Goal: Information Seeking & Learning: Stay updated

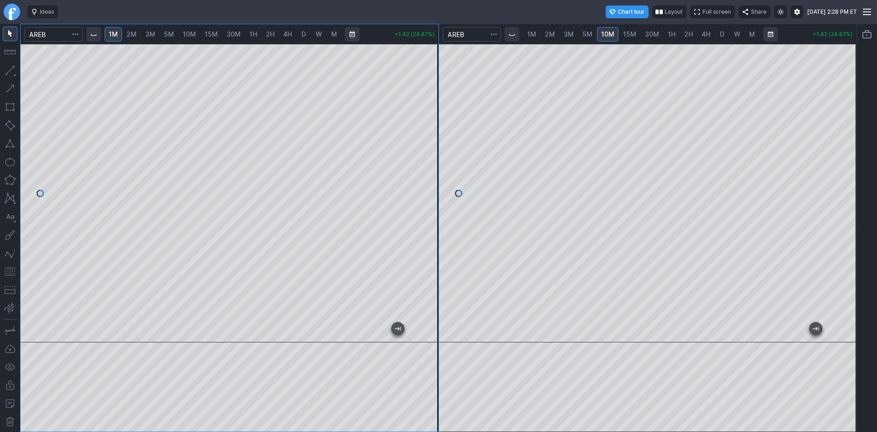
click at [370, 82] on div at bounding box center [230, 193] width 418 height 298
drag, startPoint x: 433, startPoint y: 173, endPoint x: 420, endPoint y: 120, distance: 54.1
click at [420, 120] on div at bounding box center [428, 190] width 19 height 275
drag, startPoint x: 431, startPoint y: 168, endPoint x: 426, endPoint y: 122, distance: 45.9
click at [426, 122] on div at bounding box center [428, 190] width 19 height 275
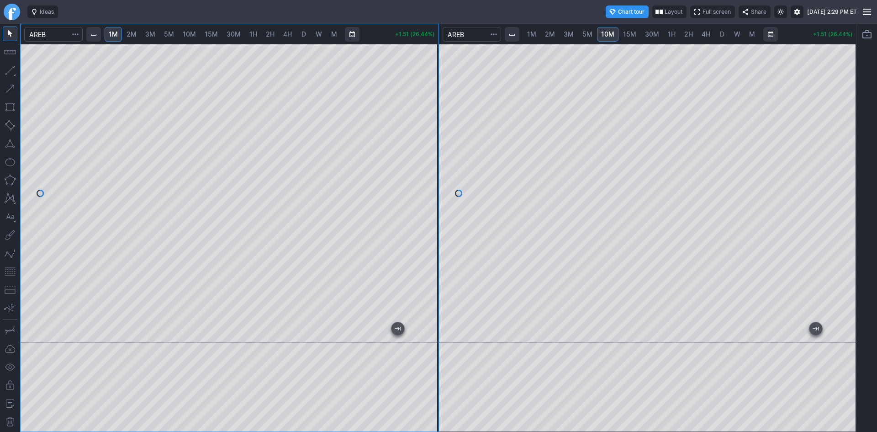
drag, startPoint x: 431, startPoint y: 178, endPoint x: 431, endPoint y: 197, distance: 18.7
click at [431, 197] on div at bounding box center [428, 190] width 19 height 275
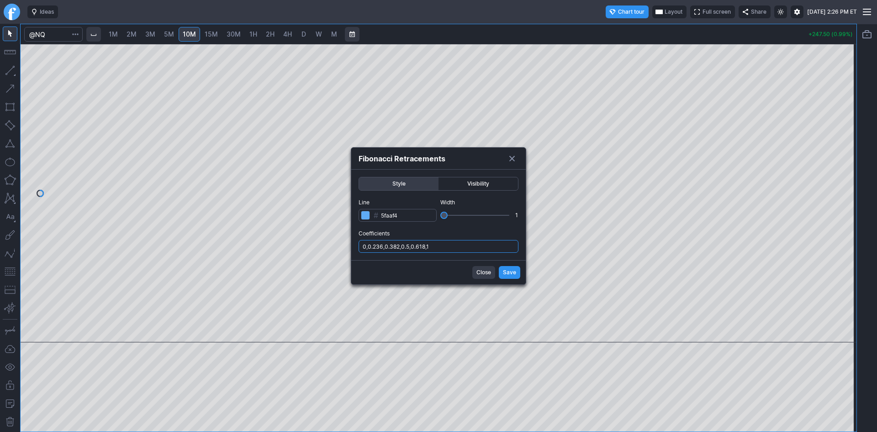
drag, startPoint x: 449, startPoint y: 241, endPoint x: 449, endPoint y: 252, distance: 11.0
click at [449, 243] on input "0,0.236,0.382,0.5,0.618,1" at bounding box center [439, 246] width 160 height 13
type input "0,0.236,0.382,0.5,0.618,1,.786"
click at [503, 273] on span "Save" at bounding box center [509, 272] width 13 height 9
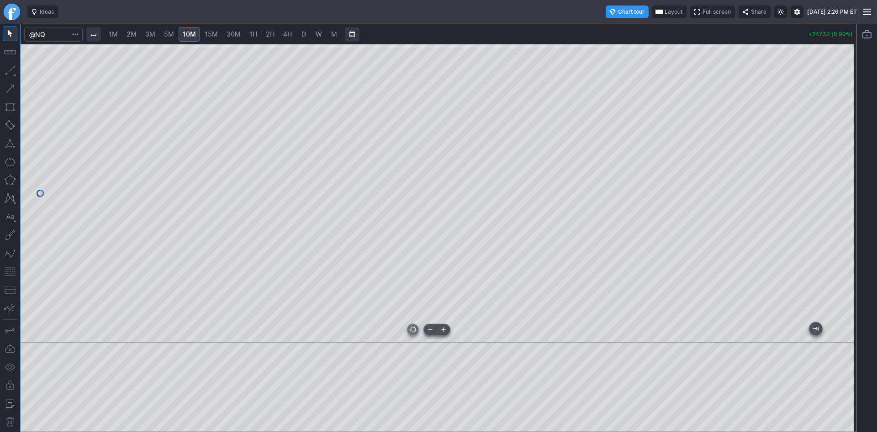
drag, startPoint x: 616, startPoint y: 334, endPoint x: 524, endPoint y: 331, distance: 92.3
click at [529, 334] on div at bounding box center [436, 333] width 801 height 9
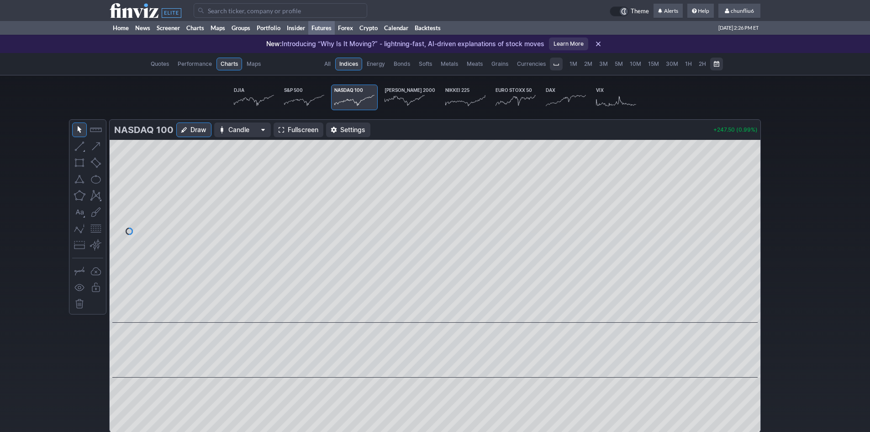
scroll to position [0, 57]
click at [118, 28] on link "Home" at bounding box center [121, 28] width 22 height 14
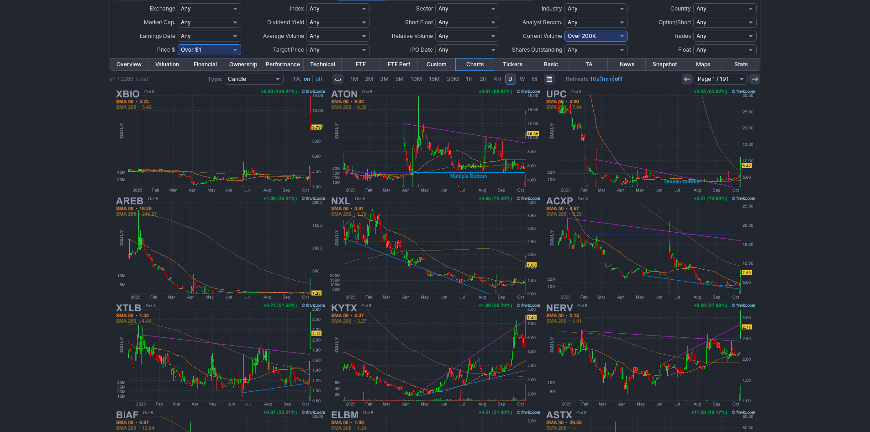
scroll to position [51, 0]
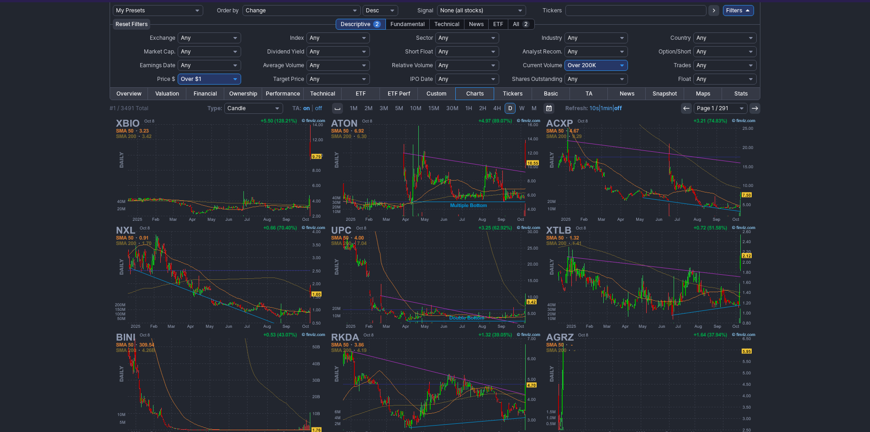
click at [594, 65] on select "Any Under 50K Under 100K Under 500K Under 750K Under 1M Over 0 Over 50K Over 10…" at bounding box center [596, 65] width 63 height 11
select select "o300"
click at [565, 60] on select "Any Under 50K Under 100K Under 500K Under 750K Under 1M Over 0 Over 50K Over 10…" at bounding box center [596, 65] width 63 height 11
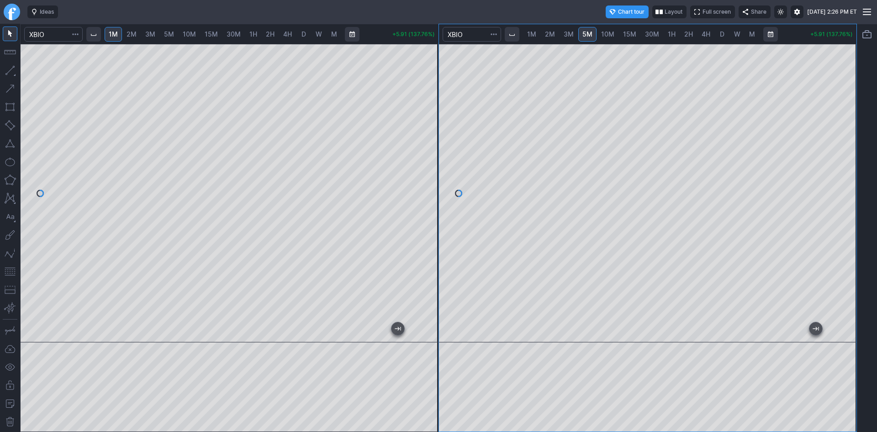
click at [126, 44] on div at bounding box center [230, 193] width 418 height 298
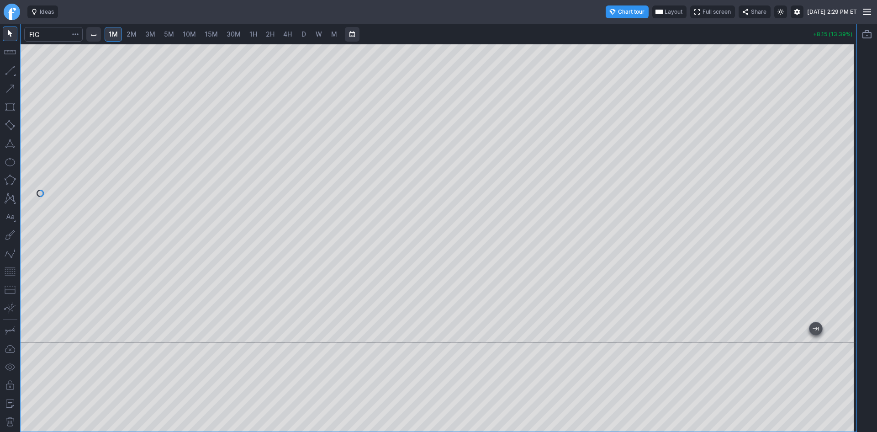
click at [665, 12] on span "Layout" at bounding box center [674, 11] width 18 height 9
click at [625, 30] on button "Layout" at bounding box center [626, 29] width 13 height 13
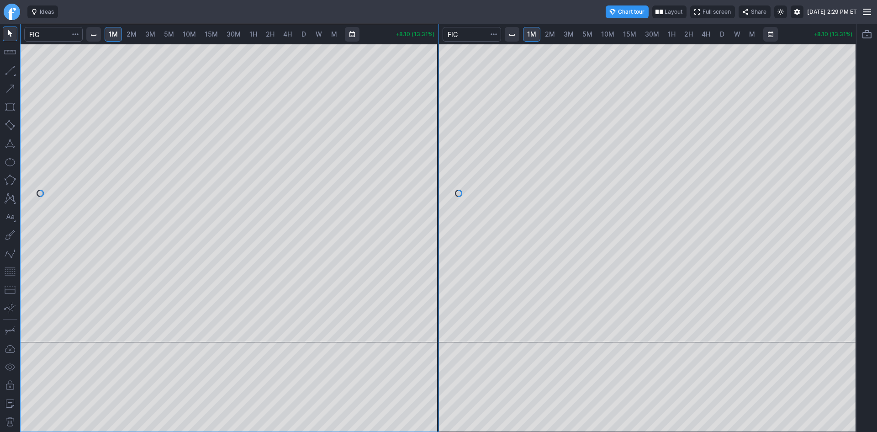
click at [608, 33] on span "10M" at bounding box center [607, 34] width 13 height 8
drag, startPoint x: 850, startPoint y: 87, endPoint x: 847, endPoint y: 134, distance: 46.7
click at [847, 134] on div at bounding box center [846, 190] width 19 height 275
click at [134, 37] on span "2M" at bounding box center [132, 34] width 10 height 8
click at [419, 163] on div at bounding box center [230, 193] width 418 height 298
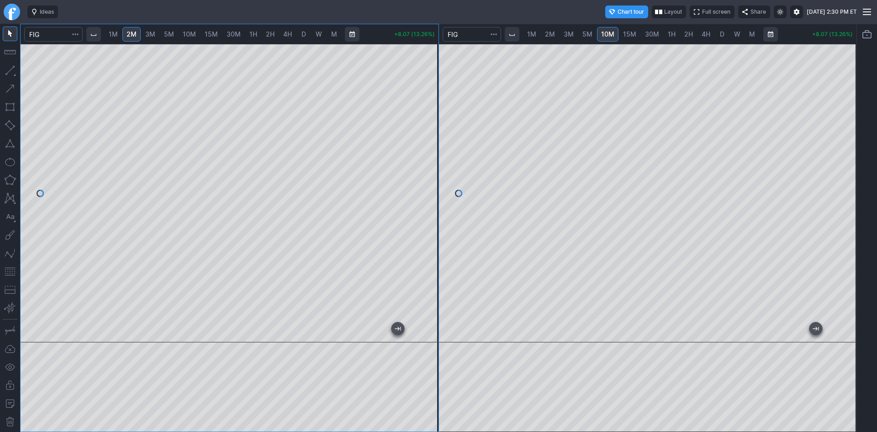
click at [11, 271] on button "button" at bounding box center [10, 271] width 15 height 15
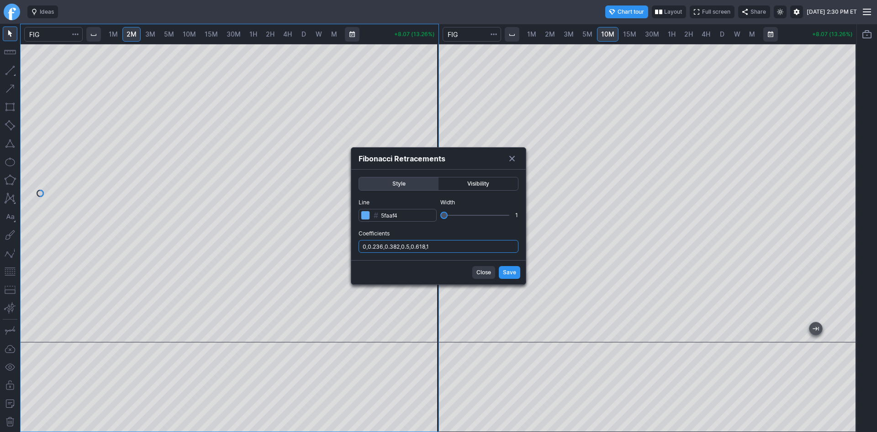
click at [439, 253] on div "Style Visibility Line # 5faaf4 Width 1 Coefficients 0,0.236,0.382,0.5,0.618,1" at bounding box center [438, 214] width 174 height 90
type input "0,0.236,0.382,0.5,0.618,1,.786"
click at [510, 273] on span "Save" at bounding box center [509, 272] width 13 height 9
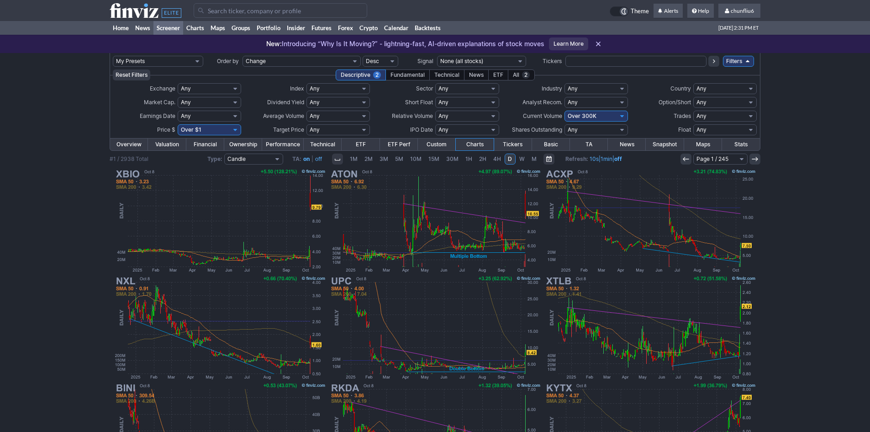
drag, startPoint x: 45, startPoint y: 254, endPoint x: 57, endPoint y: 224, distance: 32.2
click at [57, 224] on div "My Presets -Save Screen -Edit Screens p: NP! Order by Ticker Tickers Input Filt…" at bounding box center [435, 336] width 870 height 566
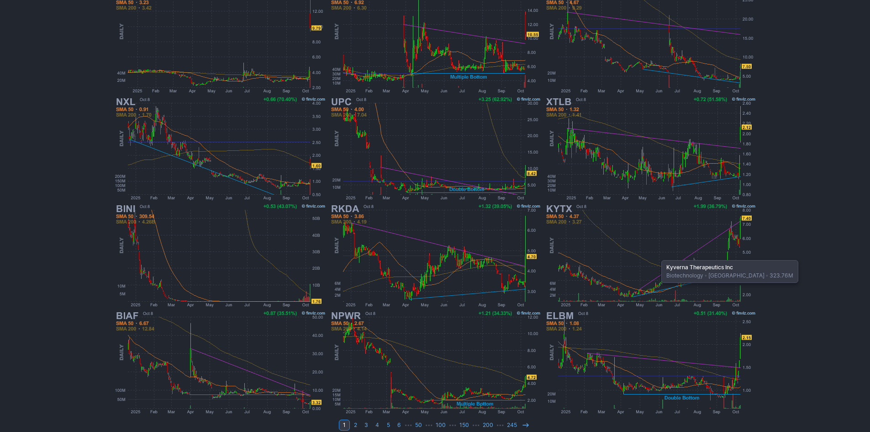
scroll to position [188, 0]
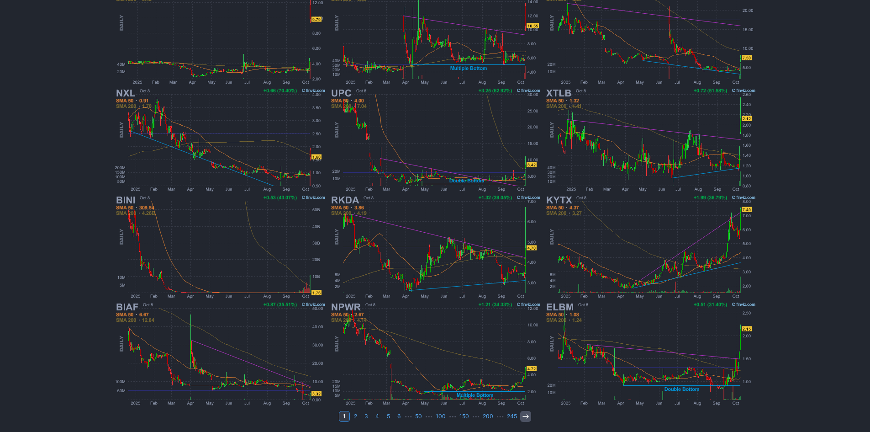
click at [523, 417] on icon at bounding box center [525, 415] width 7 height 7
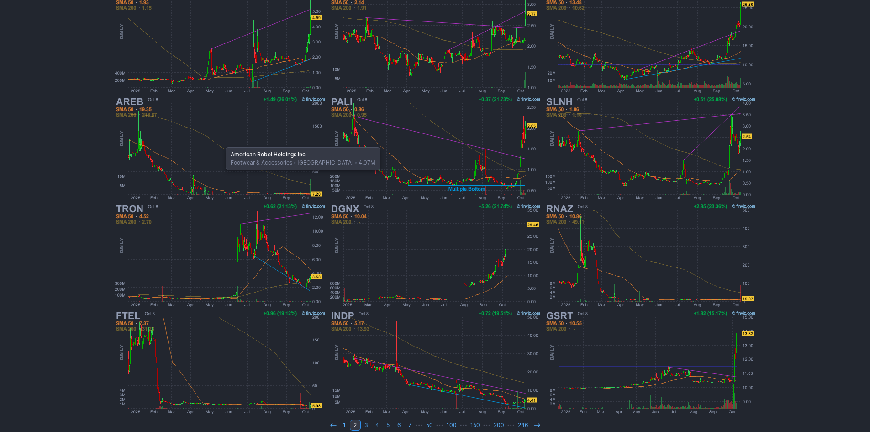
scroll to position [183, 0]
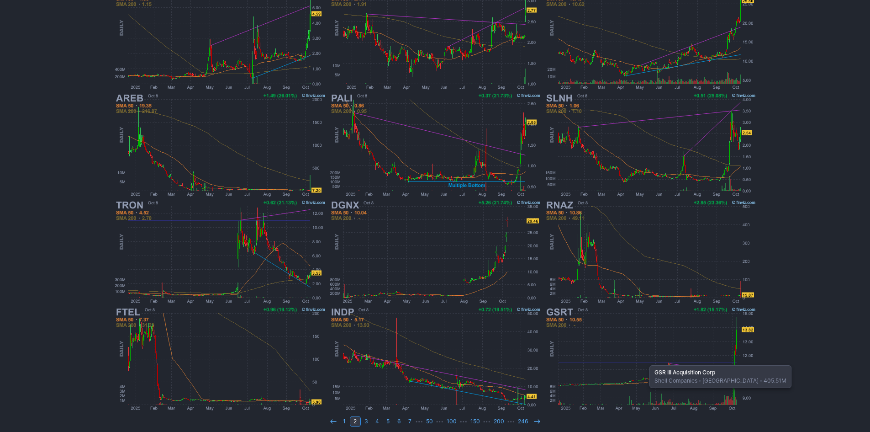
click at [645, 360] on img at bounding box center [650, 358] width 214 height 107
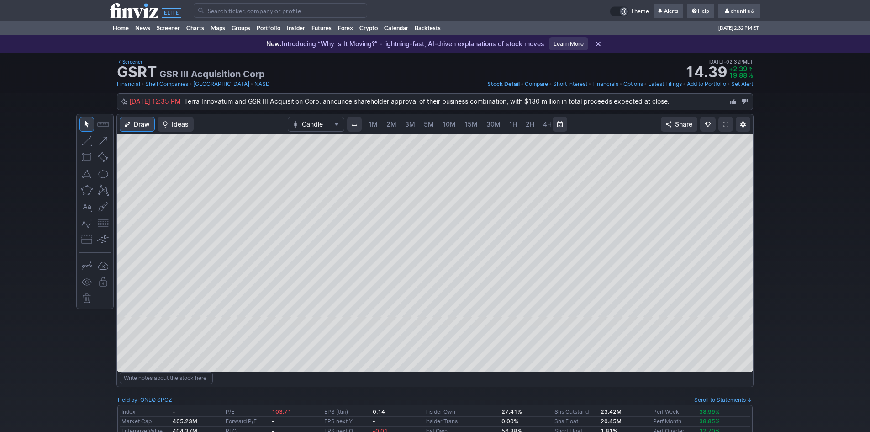
scroll to position [0, 49]
click at [377, 123] on span "5M" at bounding box center [380, 124] width 10 height 8
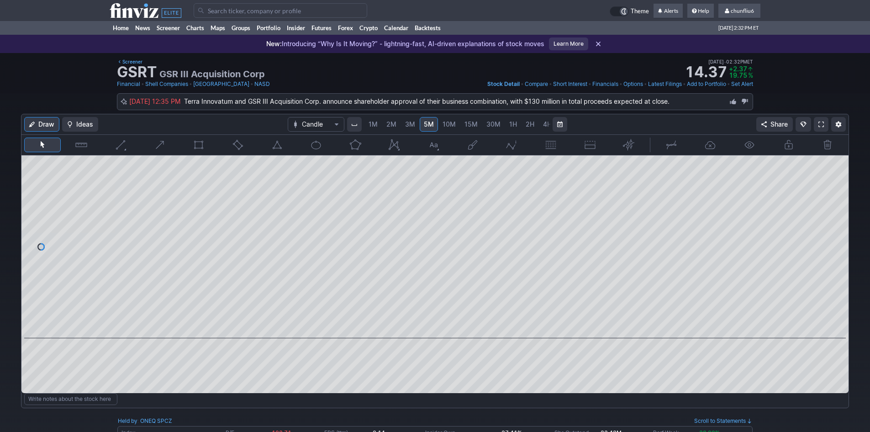
click at [377, 123] on link "1M" at bounding box center [372, 124] width 17 height 15
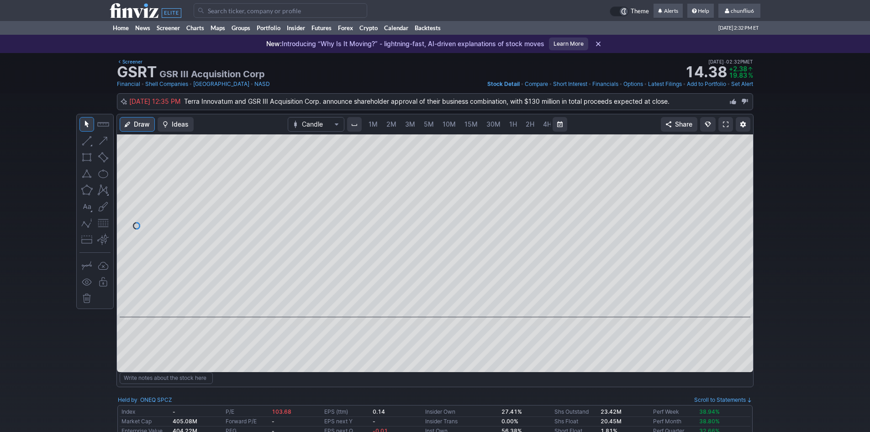
scroll to position [0, 49]
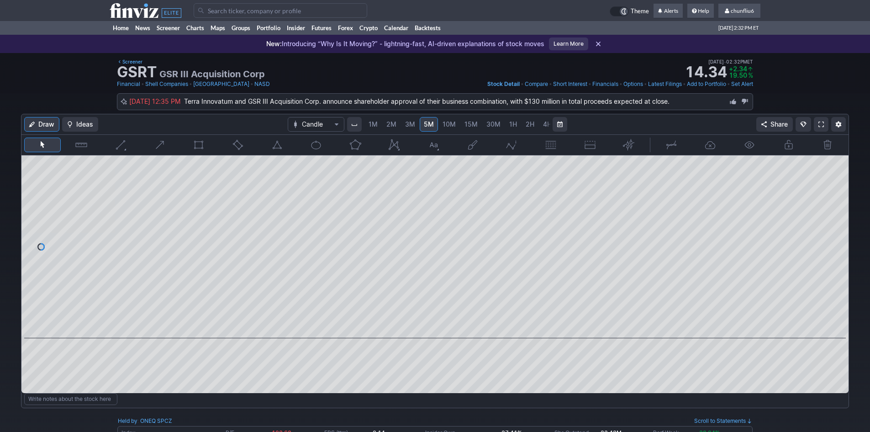
scroll to position [0, 49]
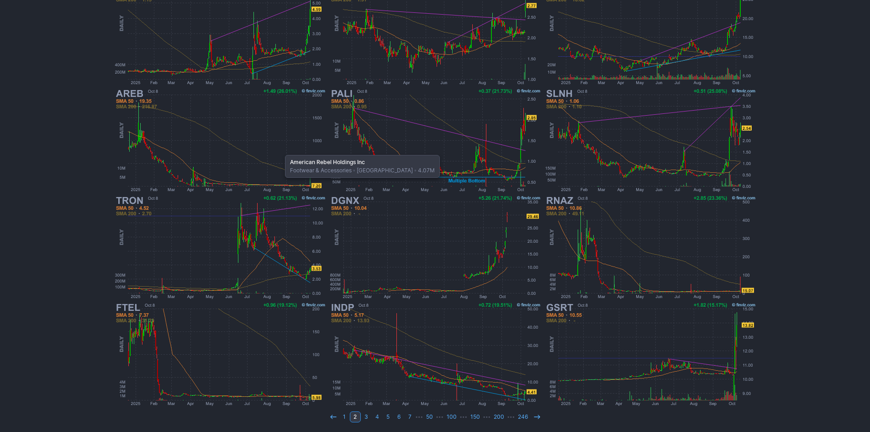
scroll to position [188, 0]
click at [536, 415] on icon at bounding box center [536, 415] width 7 height 7
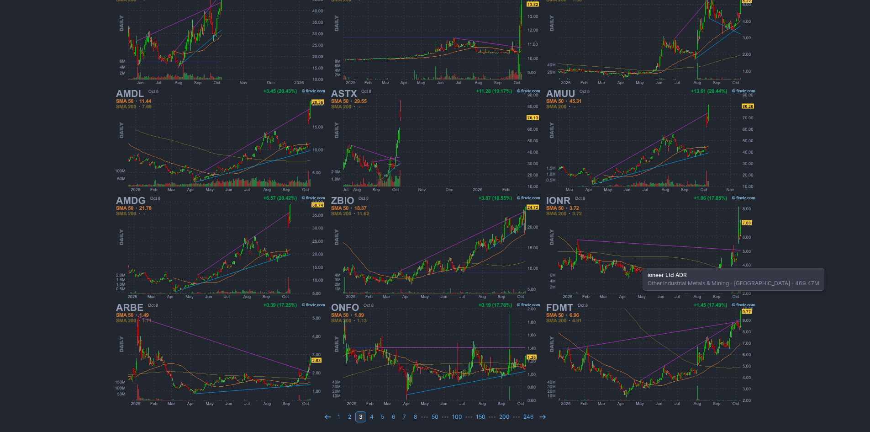
scroll to position [188, 0]
click at [539, 413] on icon at bounding box center [542, 415] width 7 height 7
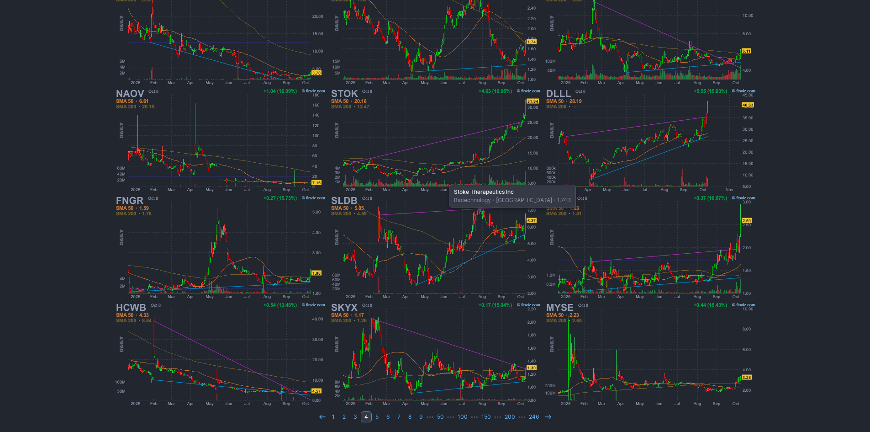
scroll to position [188, 0]
click at [547, 416] on icon at bounding box center [547, 415] width 7 height 7
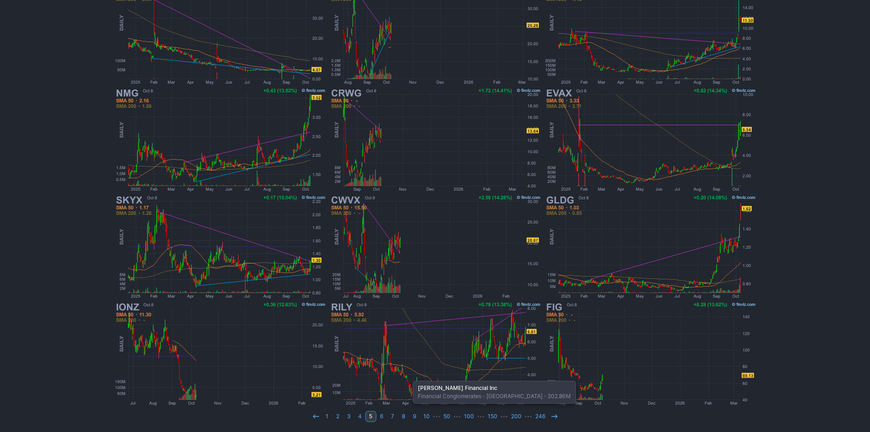
scroll to position [188, 0]
click at [553, 416] on use at bounding box center [554, 416] width 6 height 4
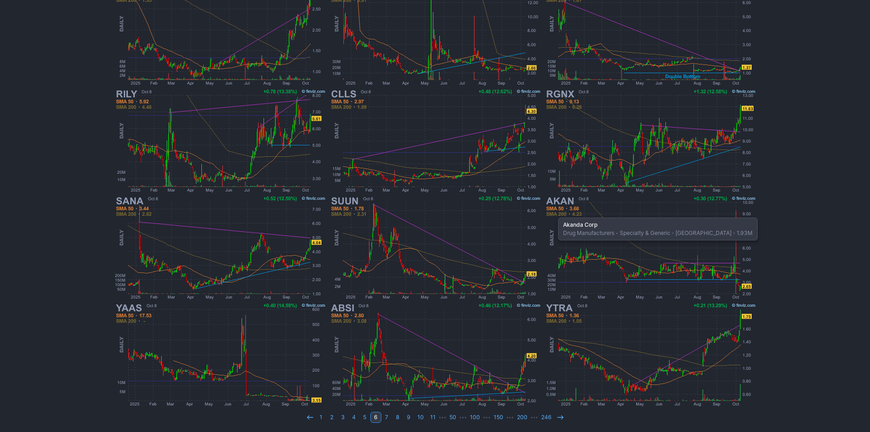
scroll to position [188, 0]
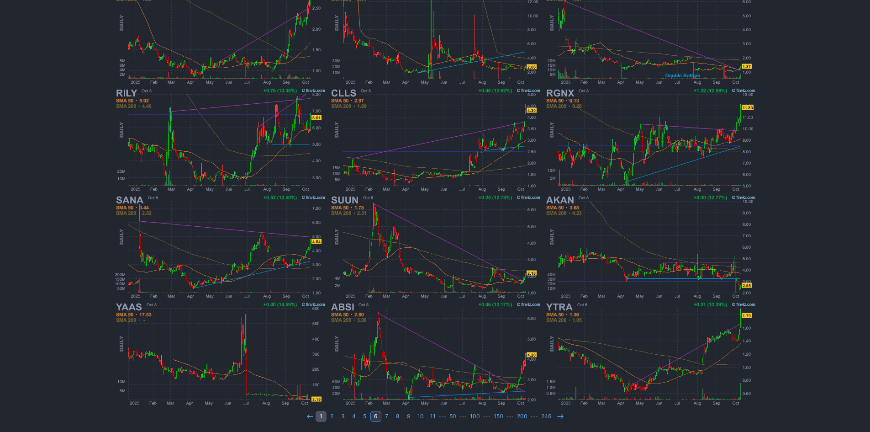
click at [324, 415] on link "1" at bounding box center [321, 416] width 11 height 11
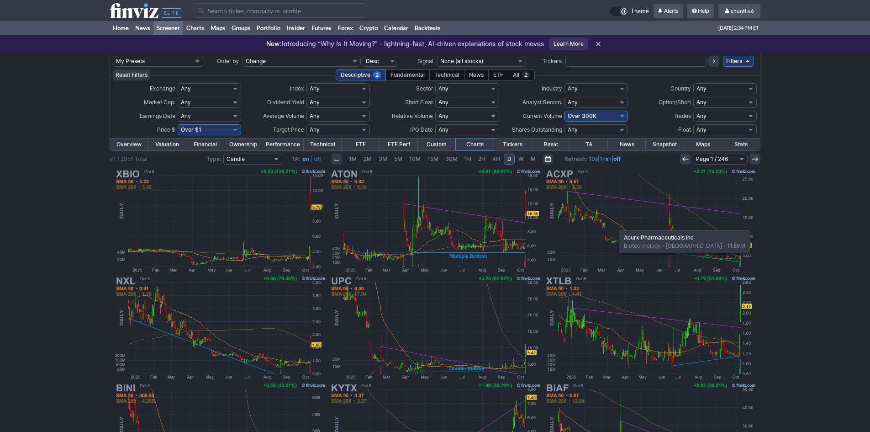
click at [614, 226] on img at bounding box center [650, 220] width 214 height 107
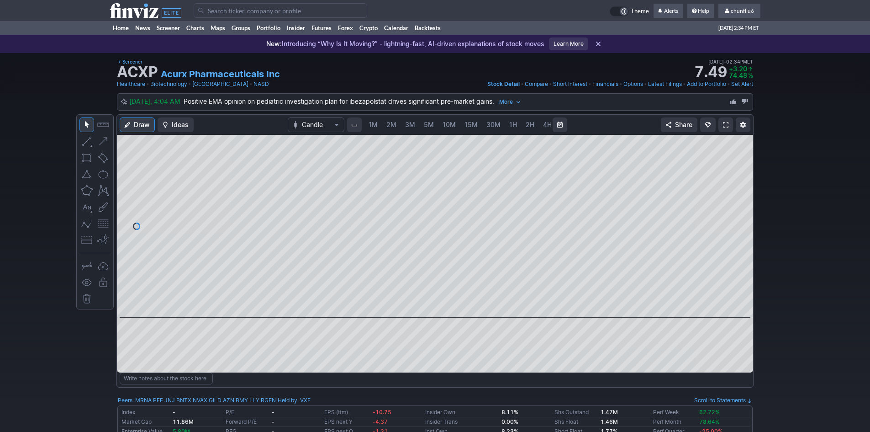
scroll to position [0, 49]
click at [381, 122] on span "5M" at bounding box center [380, 125] width 10 height 8
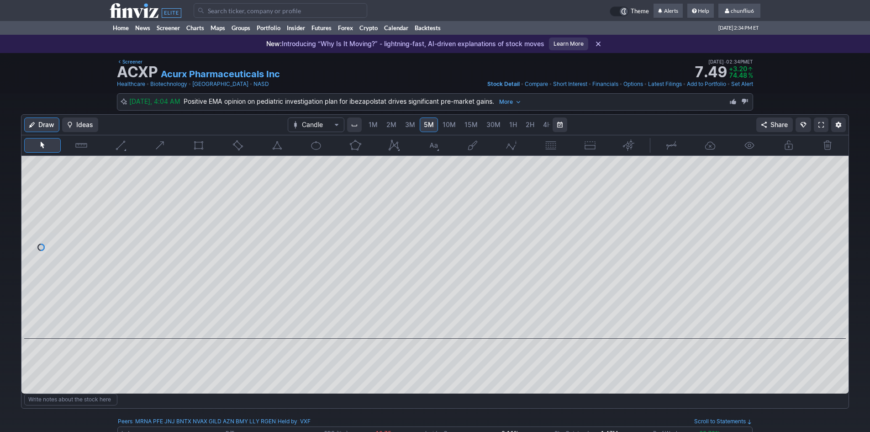
click at [374, 123] on span "1M" at bounding box center [373, 125] width 9 height 8
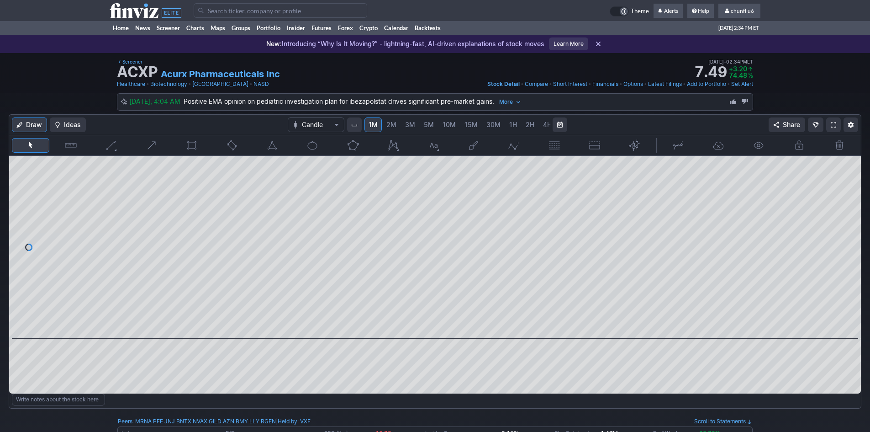
scroll to position [46, 0]
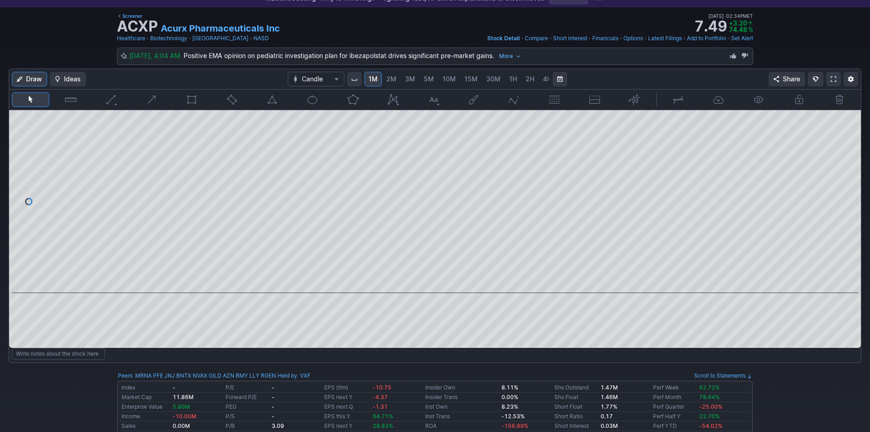
click at [390, 77] on span "2M" at bounding box center [391, 79] width 10 height 8
click at [443, 75] on span "10M" at bounding box center [449, 79] width 13 height 8
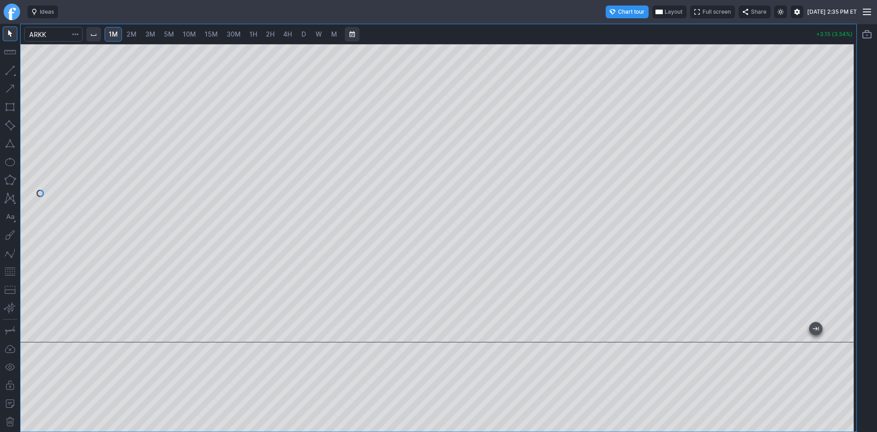
drag, startPoint x: 844, startPoint y: 129, endPoint x: 841, endPoint y: 137, distance: 8.1
click at [841, 137] on div at bounding box center [846, 190] width 19 height 275
click at [151, 33] on span "3M" at bounding box center [150, 34] width 10 height 8
click at [190, 35] on span "10M" at bounding box center [189, 34] width 13 height 8
drag, startPoint x: 844, startPoint y: 104, endPoint x: 842, endPoint y: 118, distance: 13.9
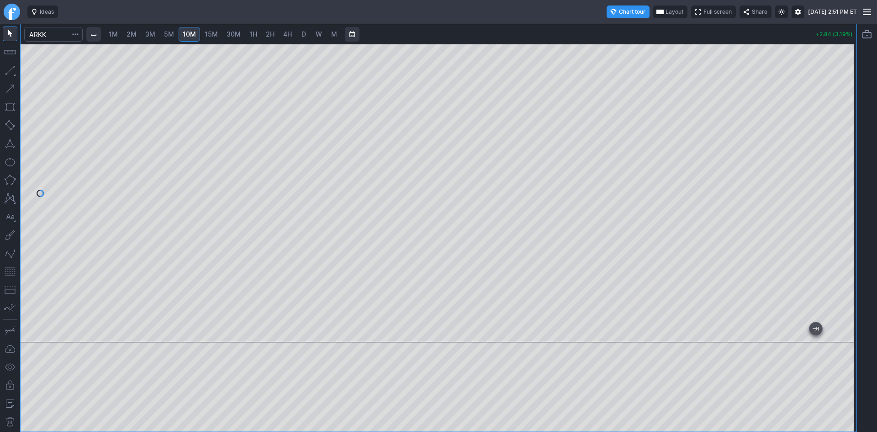
click at [842, 118] on div at bounding box center [846, 190] width 19 height 275
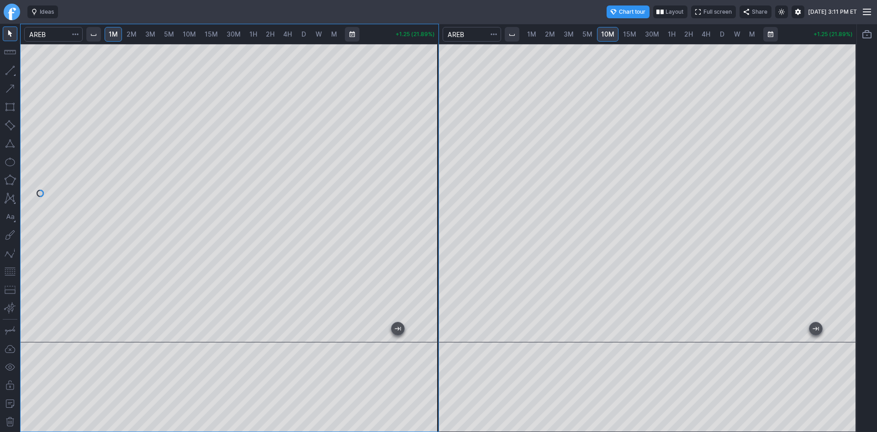
click at [422, 87] on div at bounding box center [230, 193] width 418 height 298
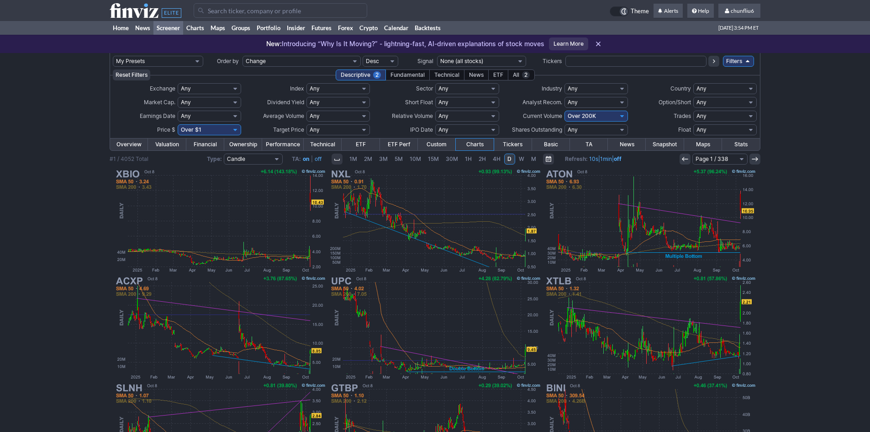
click at [236, 9] on input "Search" at bounding box center [281, 10] width 174 height 15
type input "s"
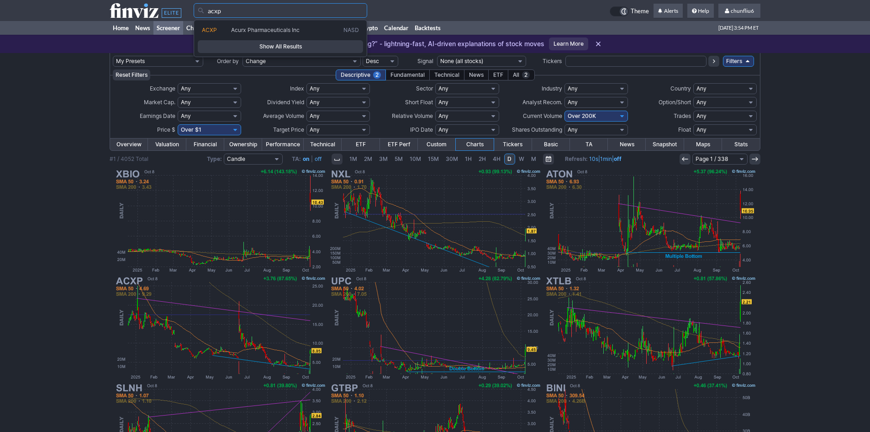
type input "acxp"
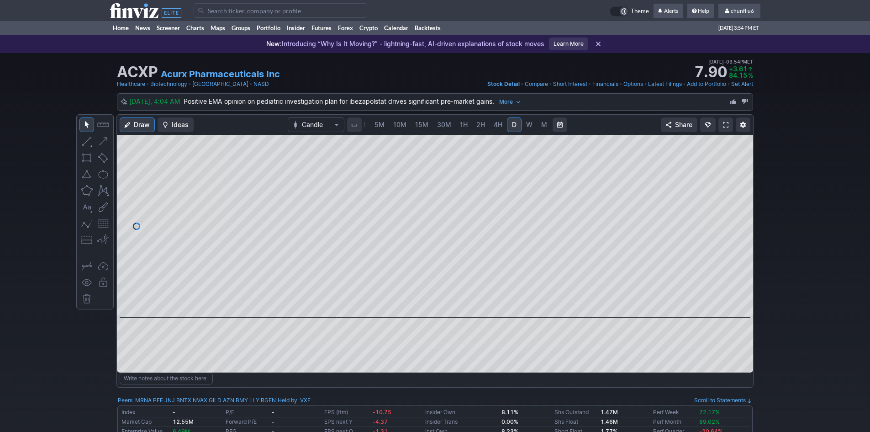
click at [727, 121] on link at bounding box center [725, 124] width 15 height 15
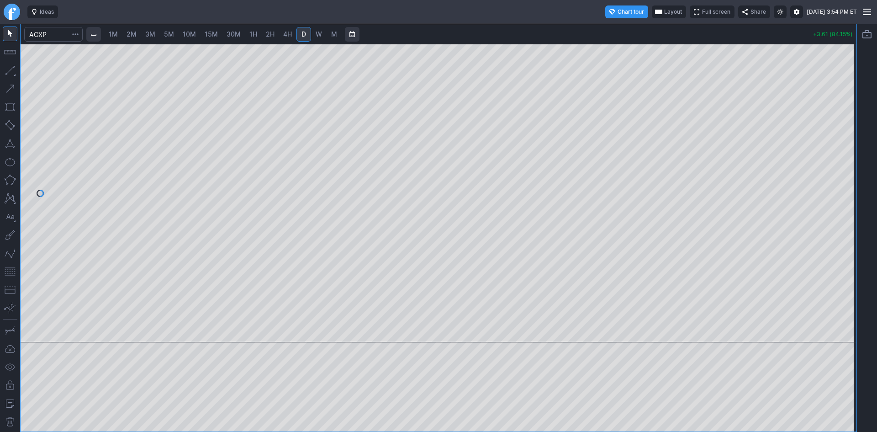
click at [115, 32] on span "1M" at bounding box center [113, 34] width 9 height 8
click at [831, 162] on div at bounding box center [439, 193] width 836 height 298
click at [135, 37] on span "2M" at bounding box center [132, 34] width 10 height 8
click at [11, 270] on button "button" at bounding box center [10, 271] width 15 height 15
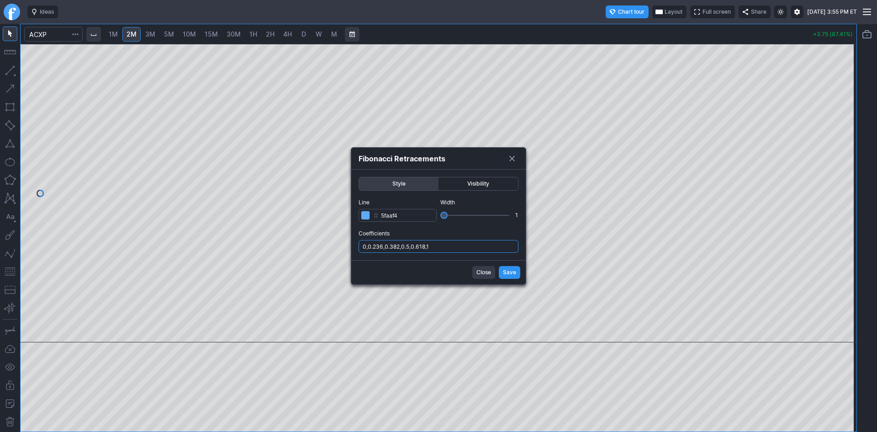
click at [457, 250] on input "0,0.236,0.382,0.5,0.618,1" at bounding box center [439, 246] width 160 height 13
type input "0,0.236,0.382,0.5,0.618,1,.786"
click at [506, 270] on span "Save" at bounding box center [509, 272] width 13 height 9
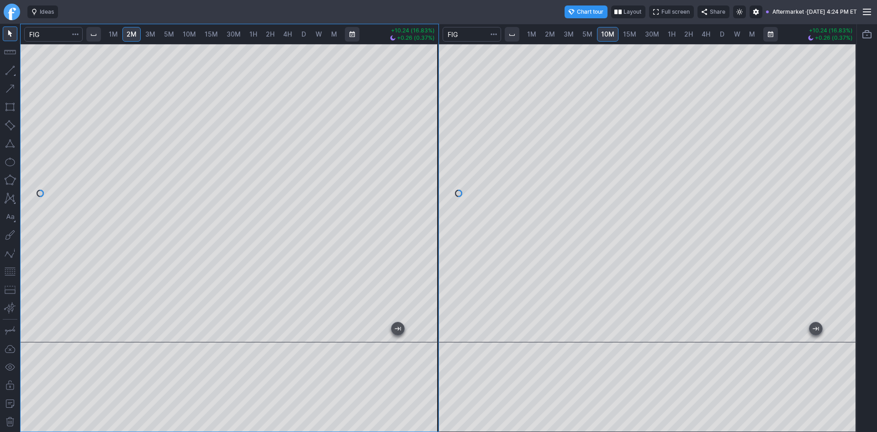
click at [414, 161] on div at bounding box center [230, 193] width 418 height 298
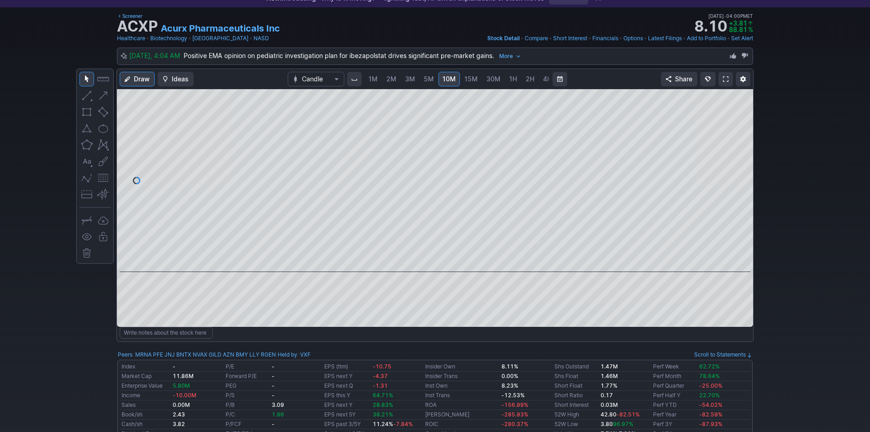
scroll to position [46, 0]
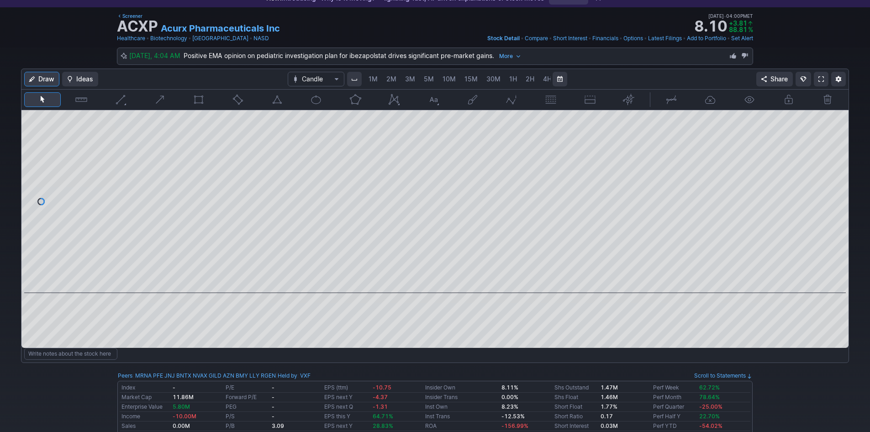
scroll to position [0, 49]
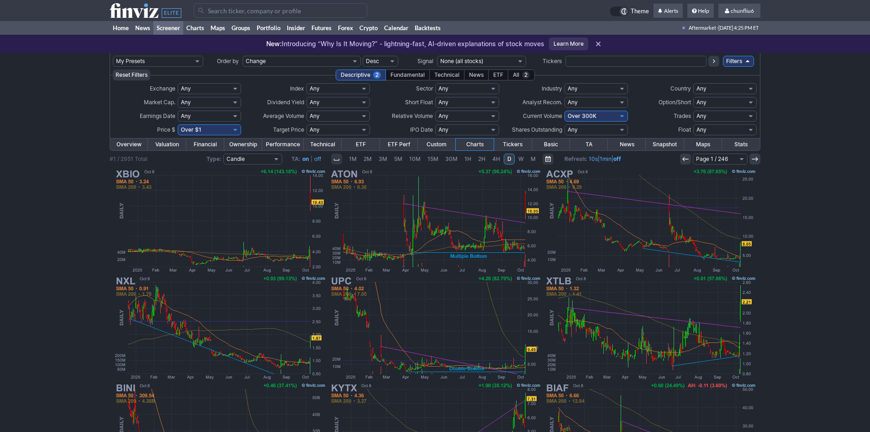
click at [573, 115] on select "Any Under 50K Under 100K Under 500K Under 750K Under 1M Over 0 Over 50K Over 10…" at bounding box center [596, 116] width 63 height 11
select select "o500"
click at [565, 111] on select "Any Under 50K Under 100K Under 500K Under 750K Under 1M Over 0 Over 50K Over 10…" at bounding box center [596, 116] width 63 height 11
